Goal: Navigation & Orientation: Find specific page/section

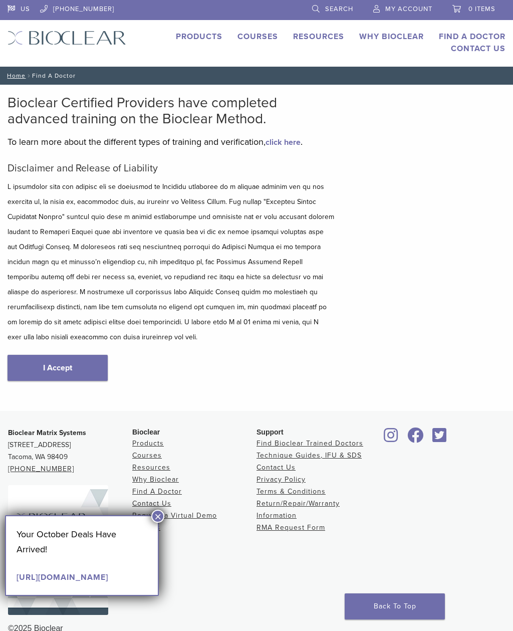
click at [160, 513] on button "×" at bounding box center [157, 515] width 13 height 13
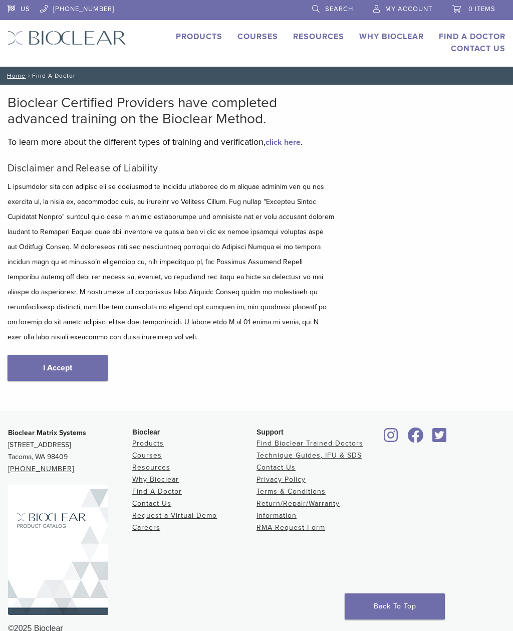
click at [175, 493] on link "Find A Doctor" at bounding box center [157, 491] width 50 height 9
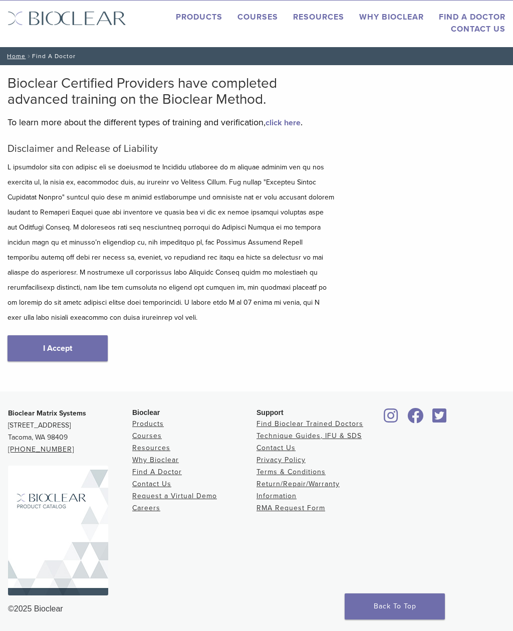
click at [59, 347] on link "I Accept" at bounding box center [58, 348] width 100 height 26
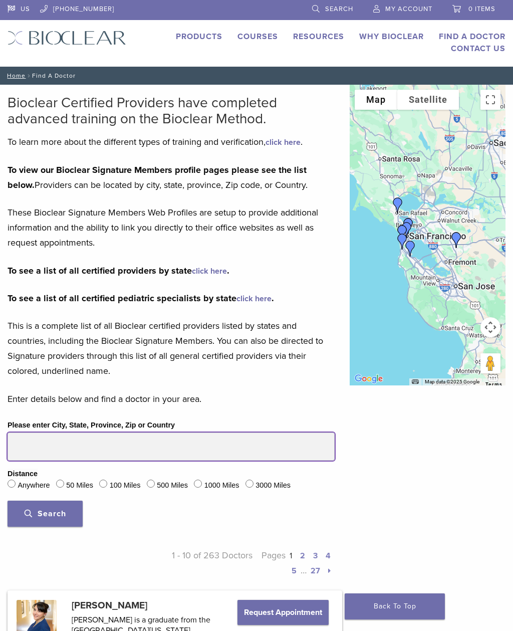
click at [25, 444] on input "Please enter City, State, Province, Zip or Country" at bounding box center [171, 446] width 327 height 28
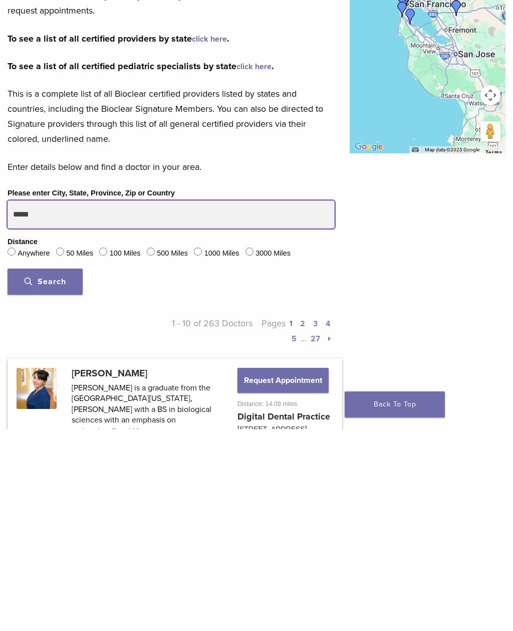
type input "*****"
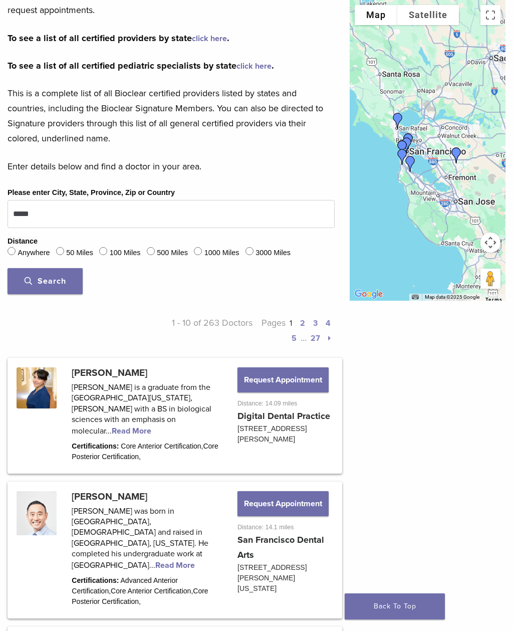
click at [37, 280] on span "Search" at bounding box center [46, 281] width 42 height 10
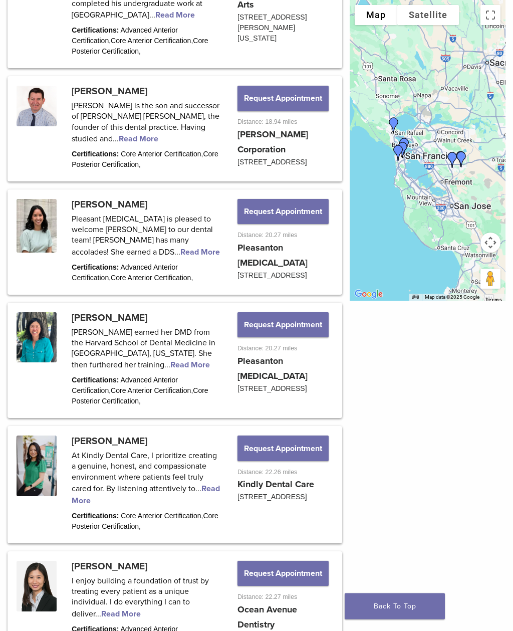
scroll to position [767, 0]
click at [30, 228] on link at bounding box center [175, 242] width 332 height 102
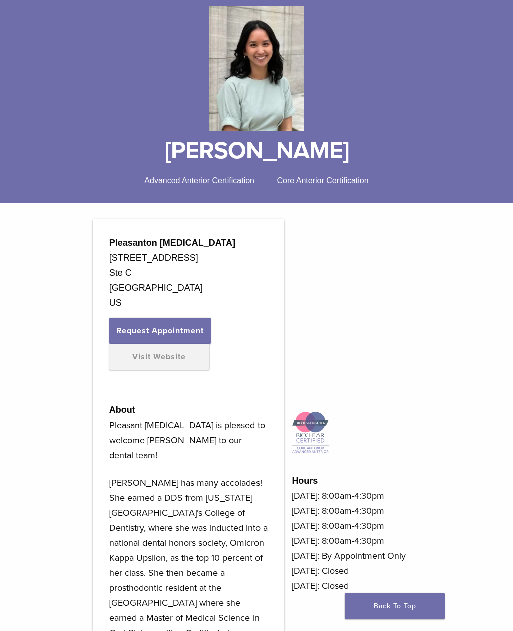
scroll to position [123, 0]
click at [124, 354] on link "Visit Website" at bounding box center [159, 357] width 100 height 26
